Goal: Information Seeking & Learning: Learn about a topic

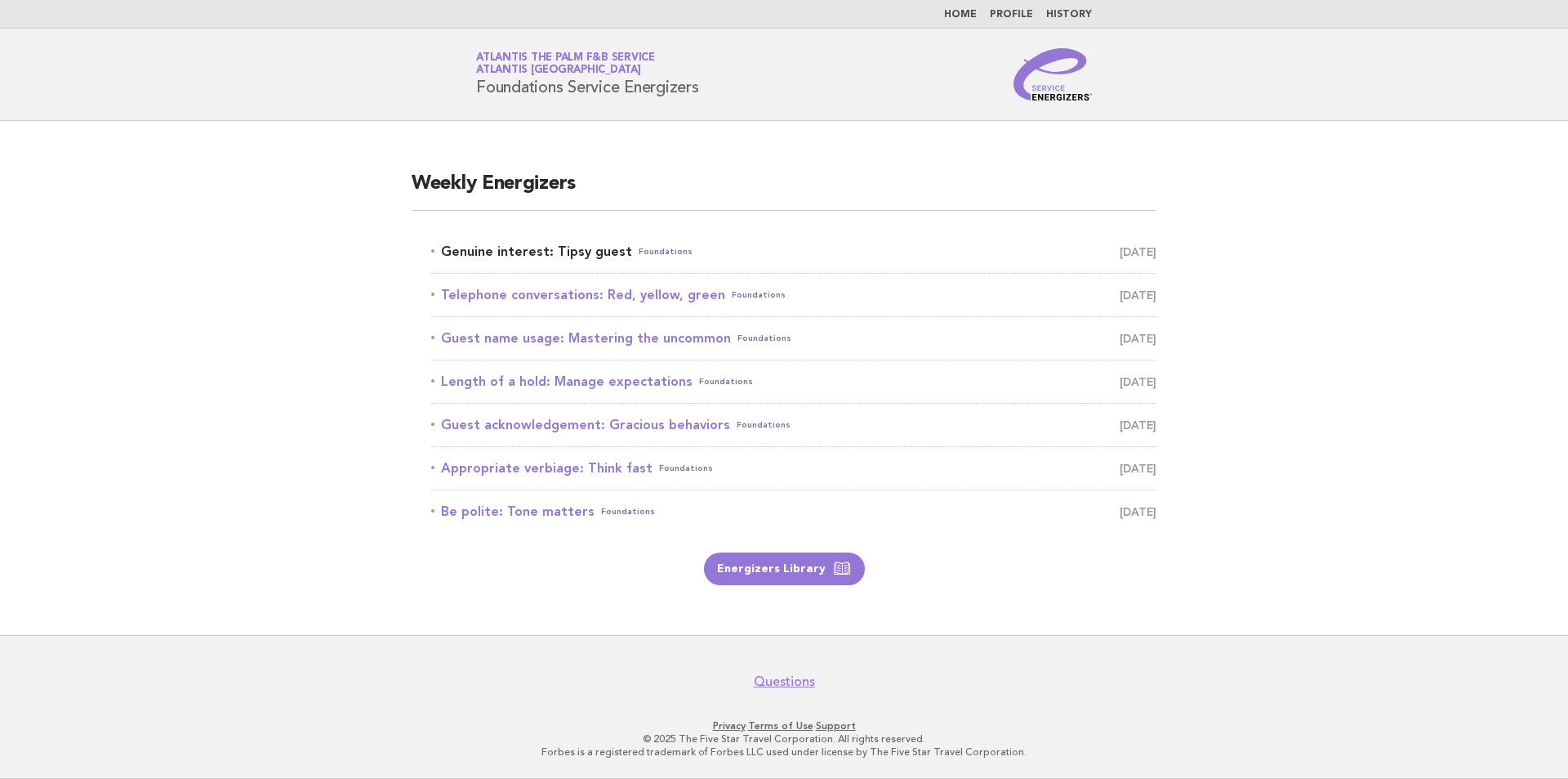
click at [625, 258] on link "Genuine interest: Tipsy guest Foundations [DATE]" at bounding box center [794, 251] width 726 height 22
click at [646, 252] on span "Foundations" at bounding box center [665, 251] width 54 height 22
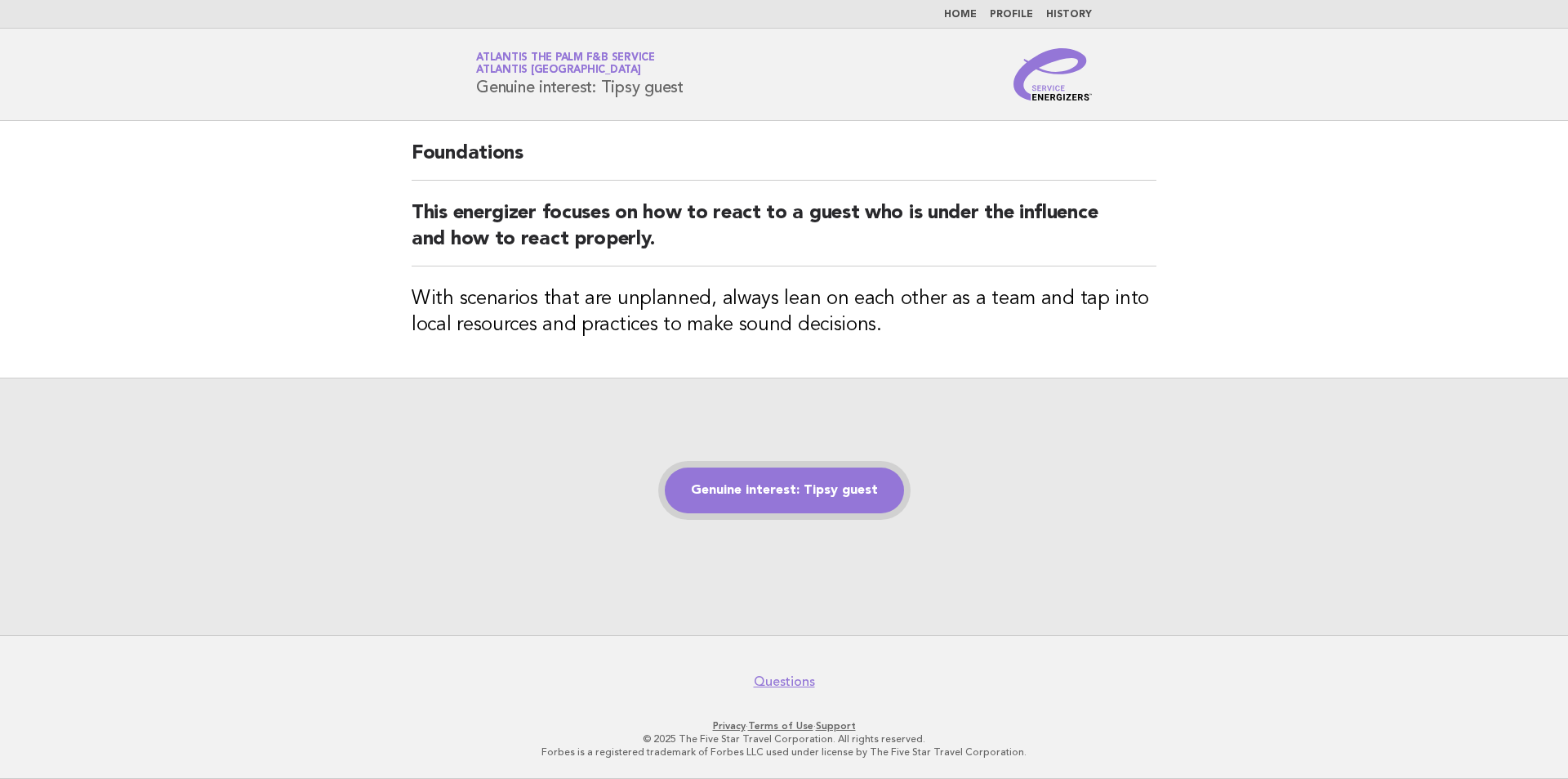
click at [791, 493] on link "Genuine interest: Tipsy guest" at bounding box center [784, 490] width 240 height 46
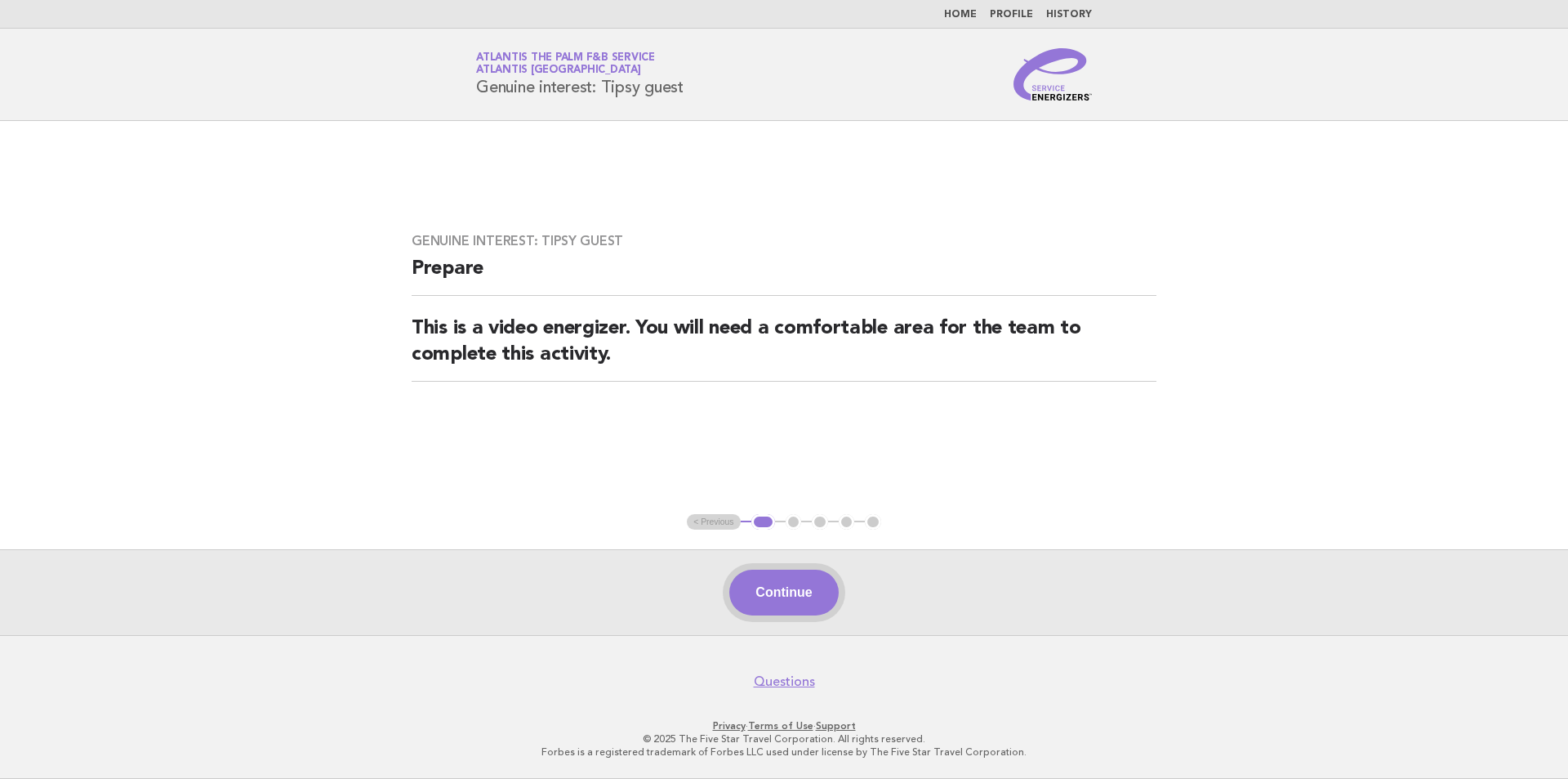
click at [793, 605] on button "Continue" at bounding box center [783, 592] width 109 height 46
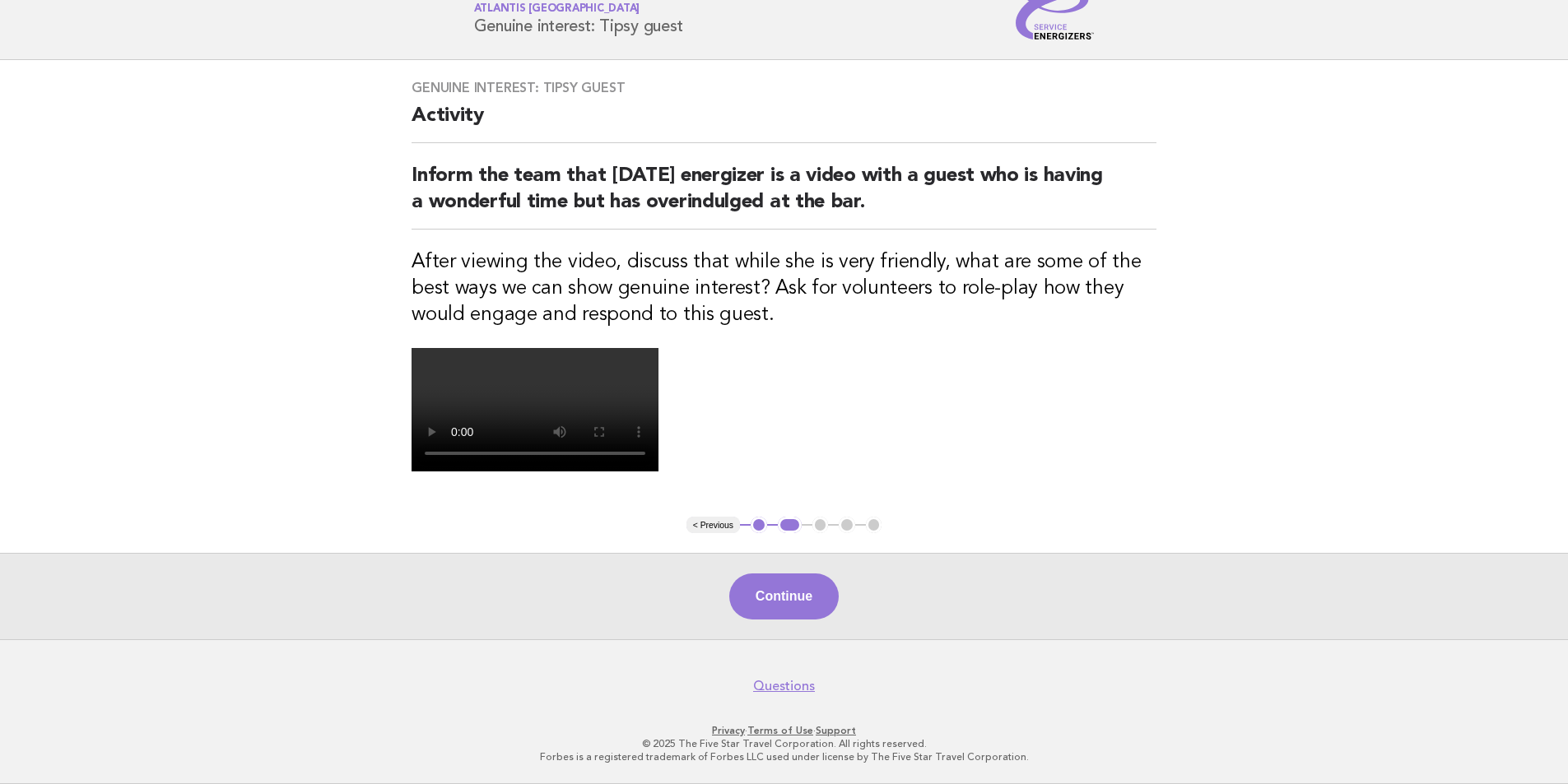
scroll to position [165, 0]
